Goal: Task Accomplishment & Management: Manage account settings

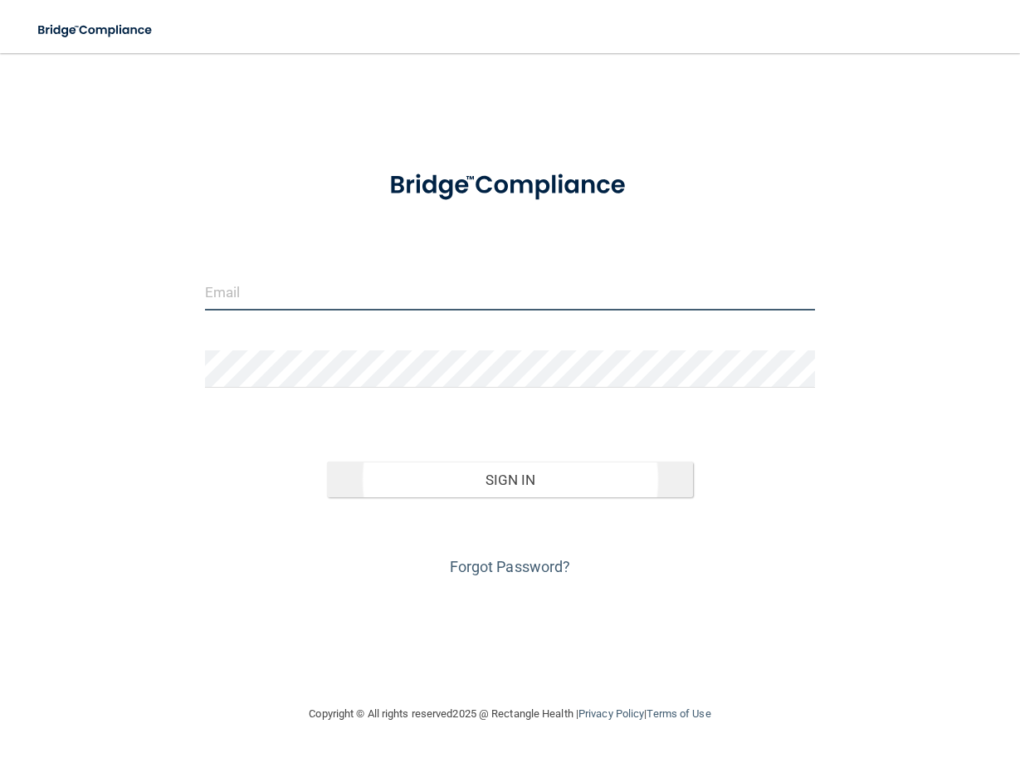
type input "[PERSON_NAME][EMAIL_ADDRESS][DOMAIN_NAME]"
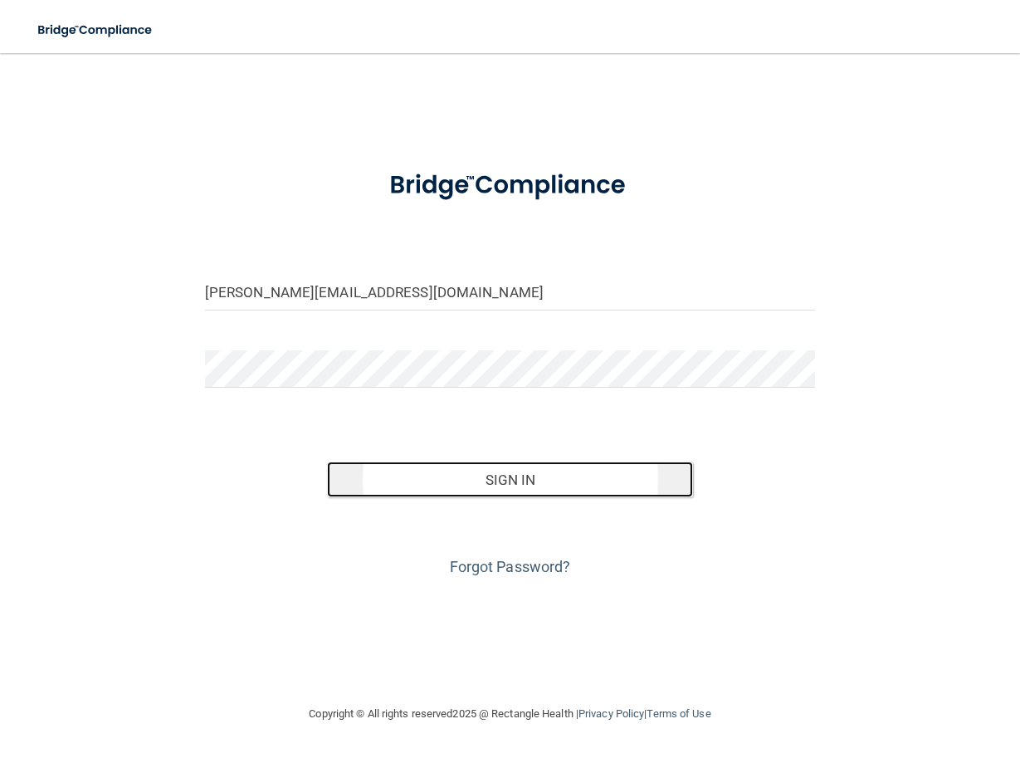
click at [524, 473] on button "Sign In" at bounding box center [510, 480] width 366 height 37
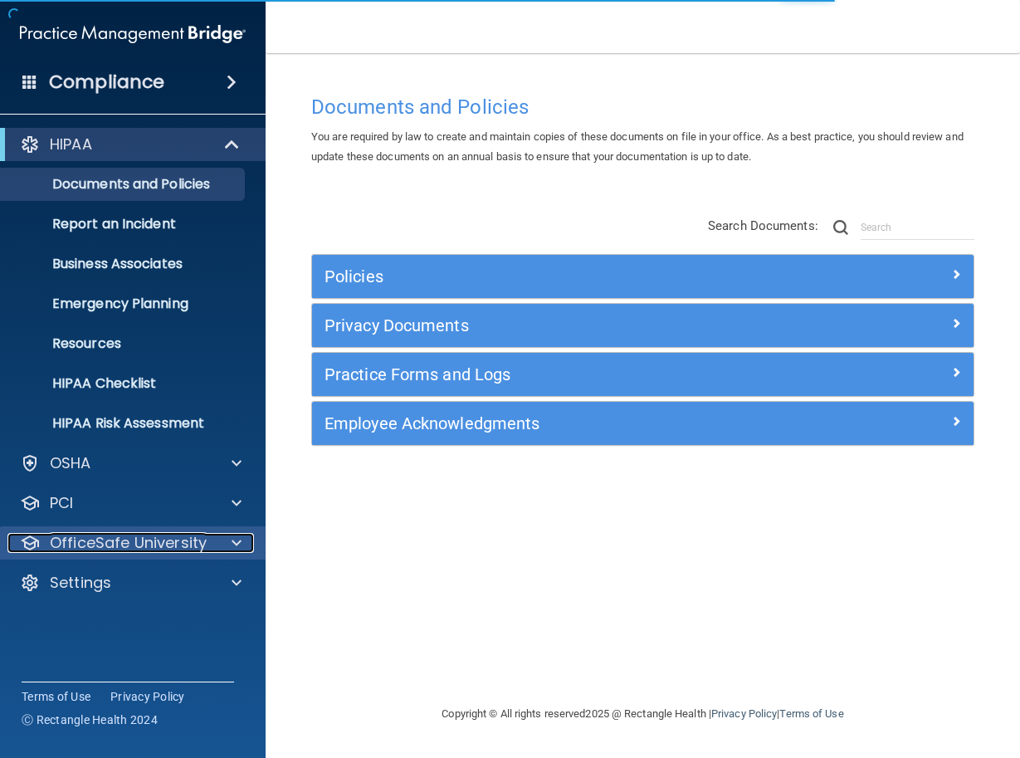
click at [120, 549] on p "OfficeSafe University" at bounding box center [128, 543] width 157 height 20
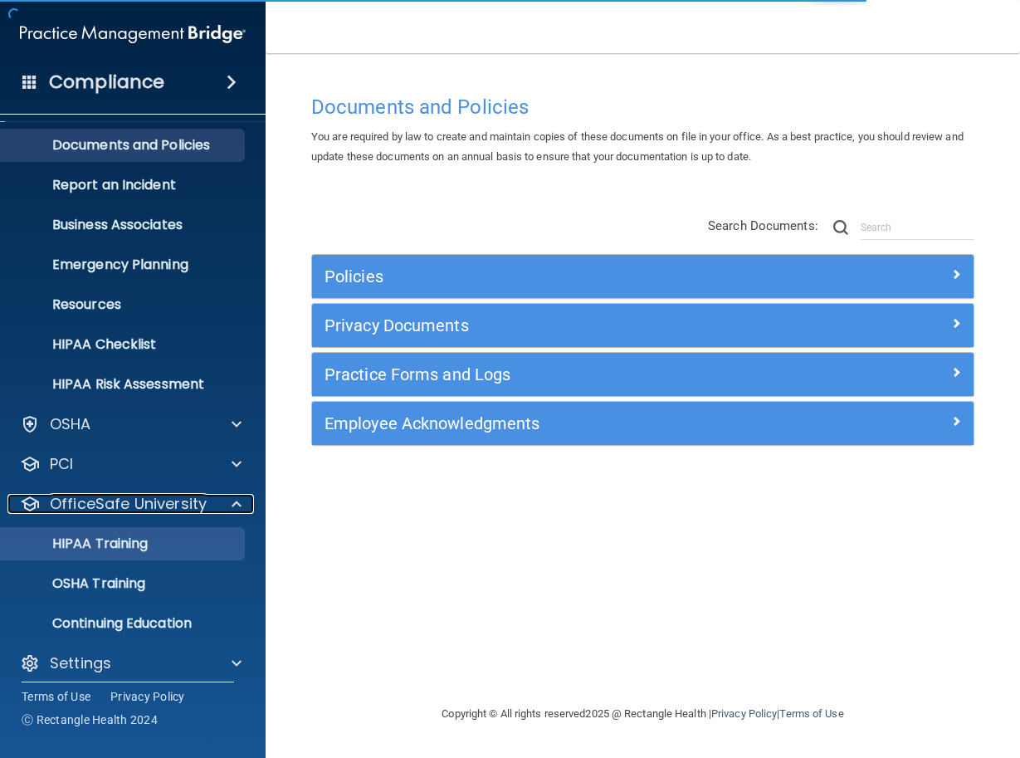
scroll to position [51, 0]
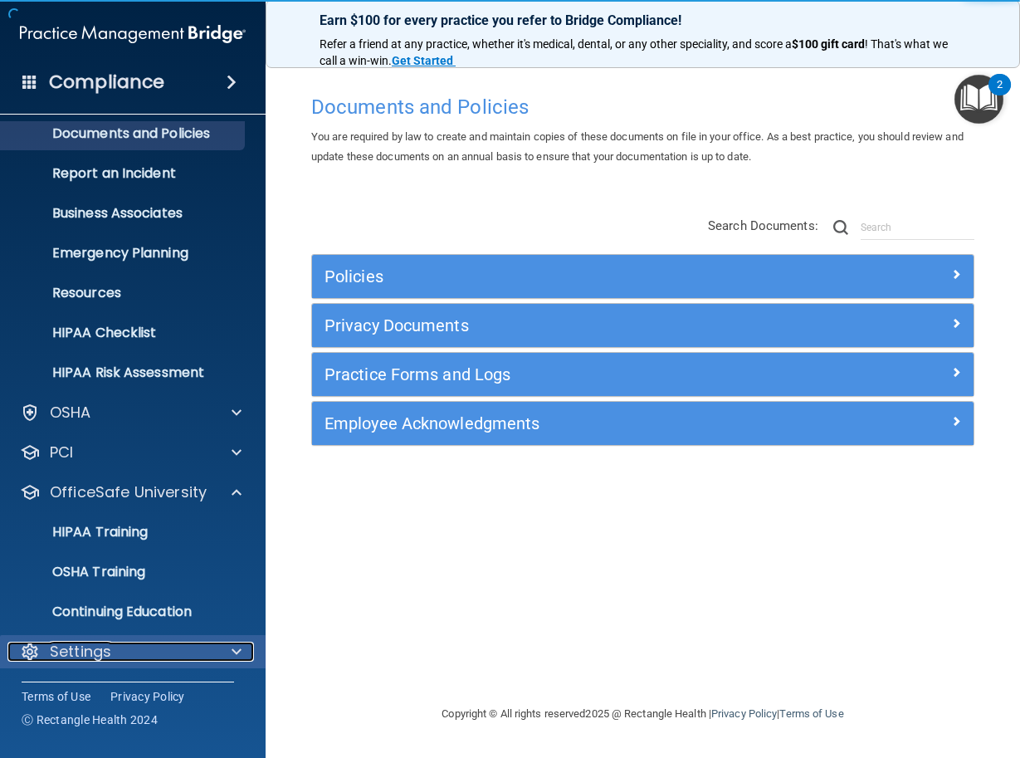
click at [113, 653] on div "Settings" at bounding box center [110, 652] width 206 height 20
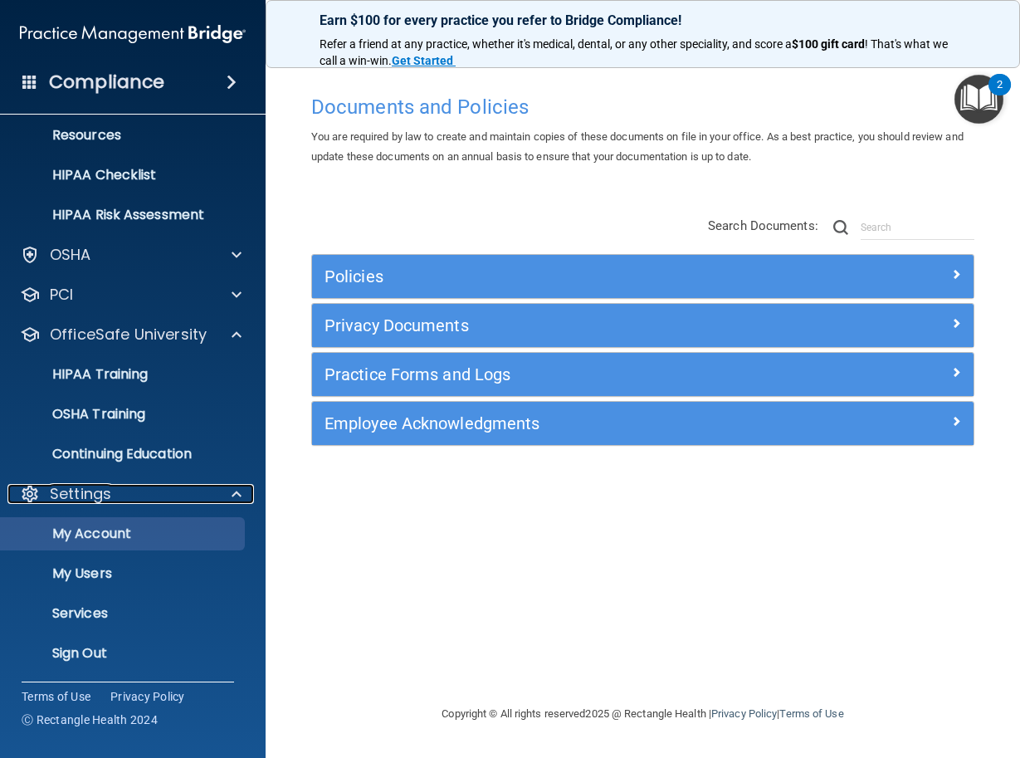
scroll to position [210, 0]
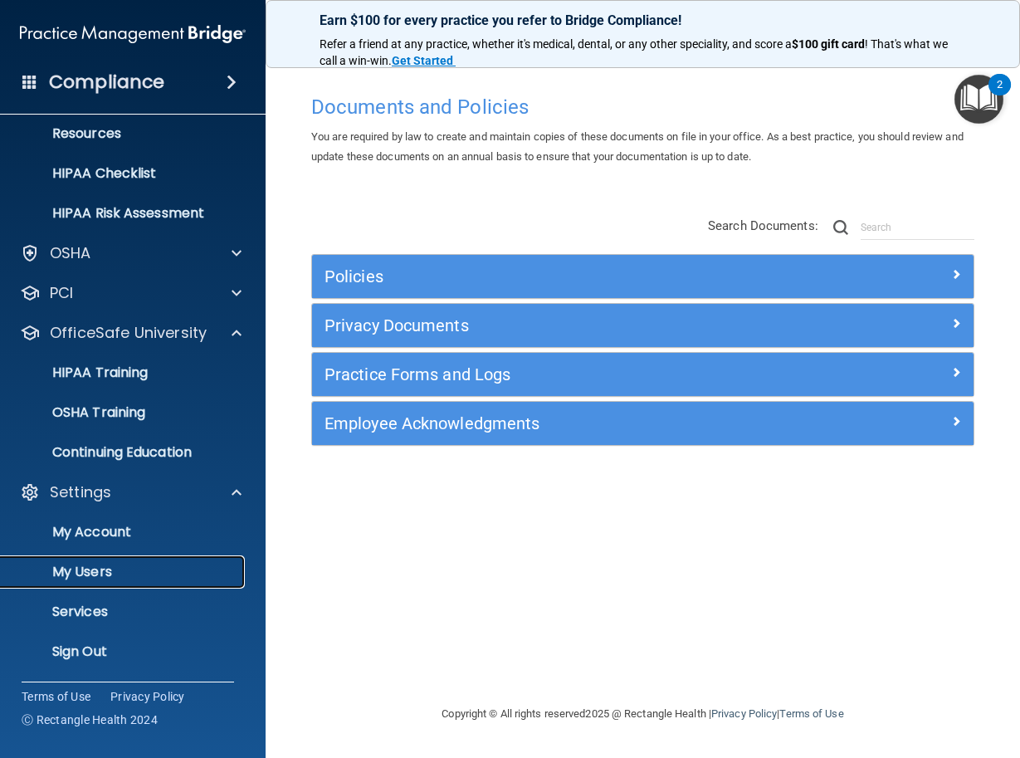
click at [79, 571] on p "My Users" at bounding box center [124, 572] width 227 height 17
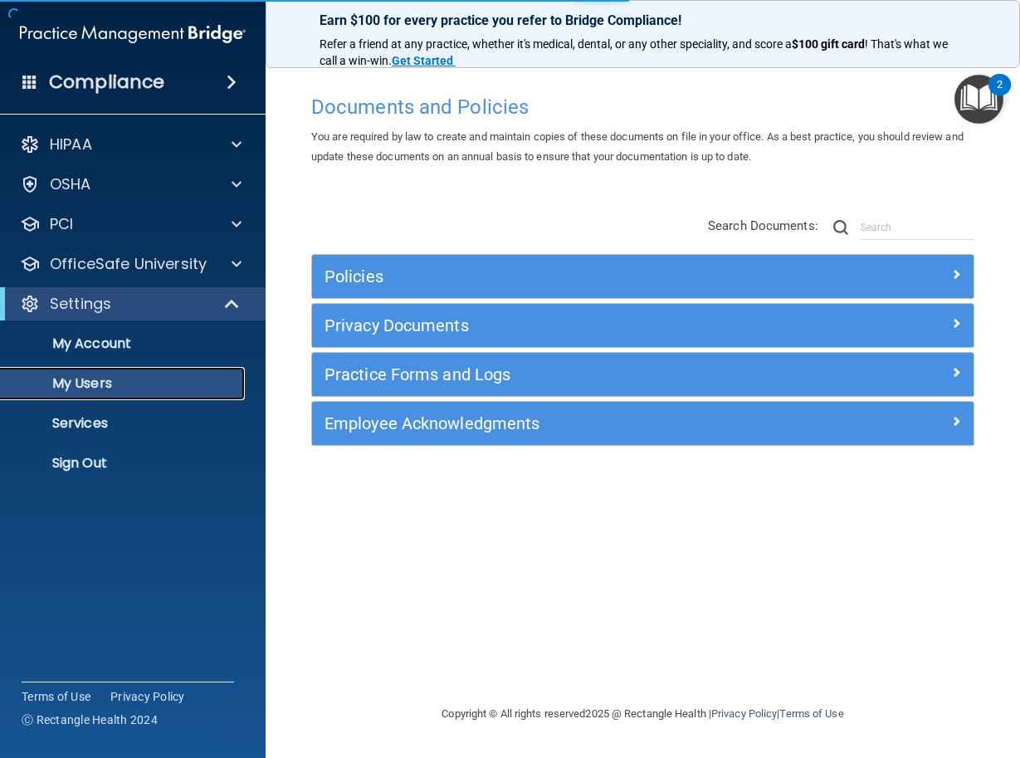
select select "20"
